Goal: Share content

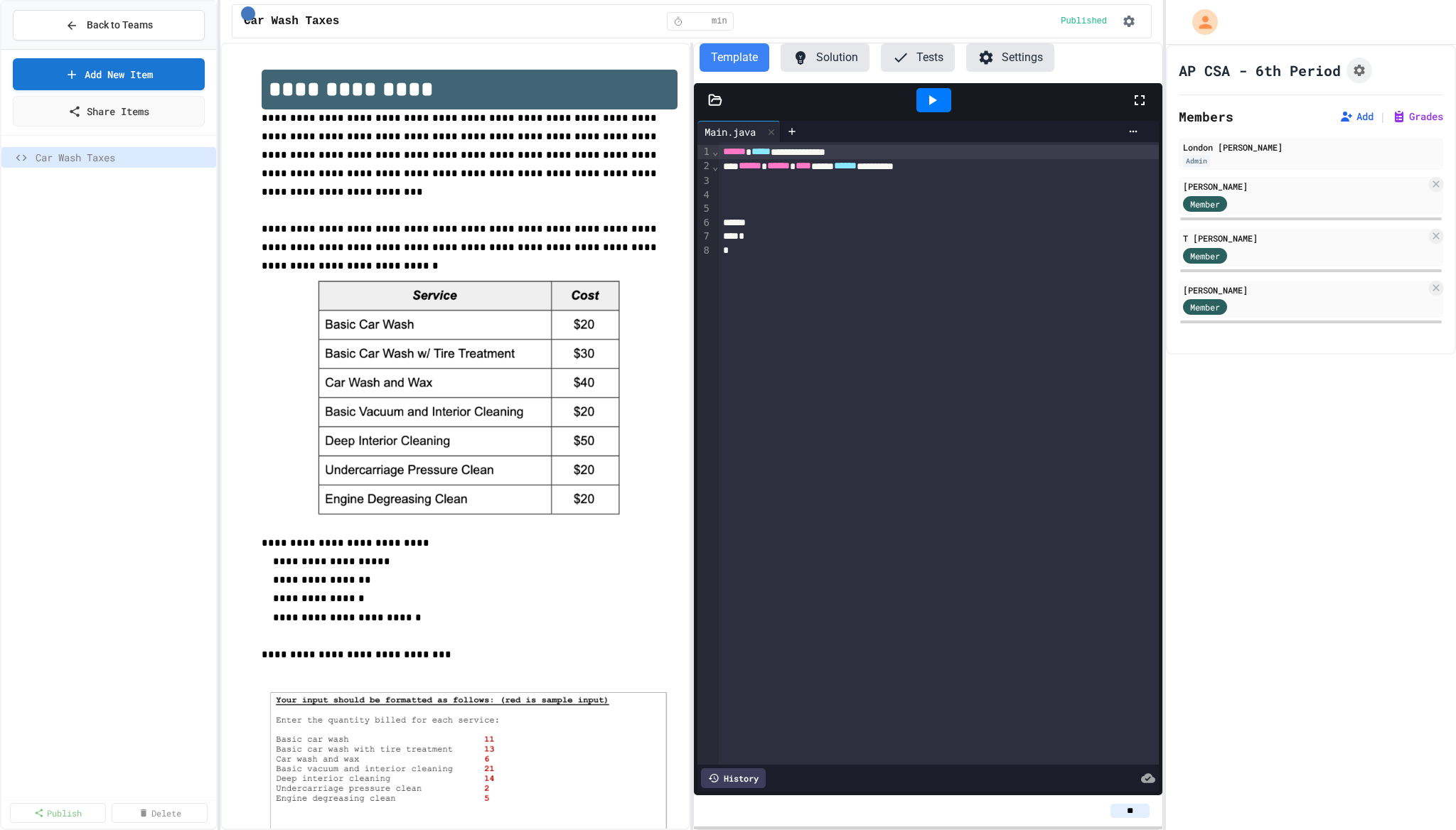
click at [687, 25] on input "*" at bounding box center [698, 21] width 23 height 12
click at [690, 17] on input "*" at bounding box center [698, 21] width 23 height 12
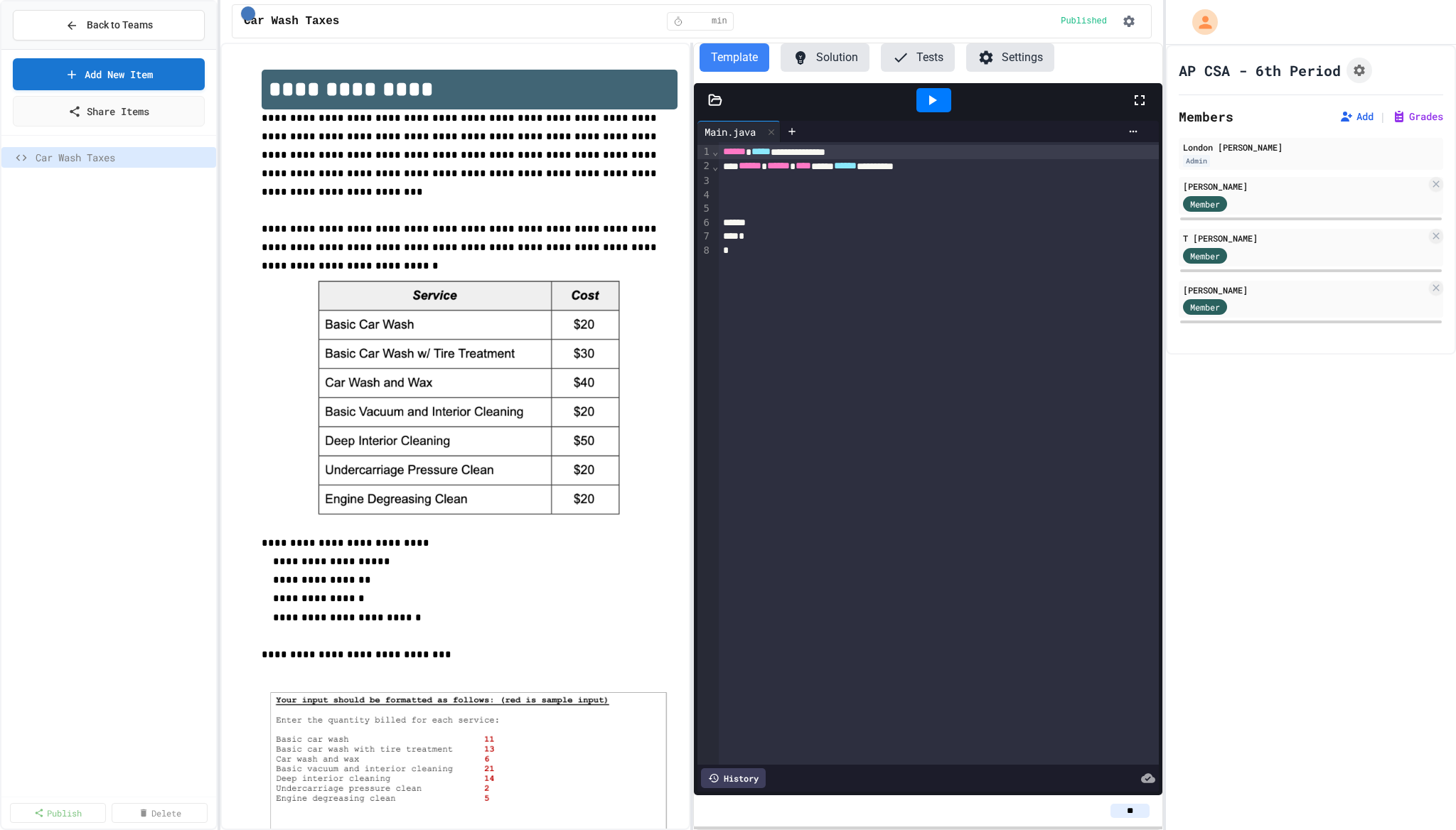
click at [690, 25] on input "*" at bounding box center [698, 21] width 23 height 12
click at [688, 17] on input "**" at bounding box center [698, 21] width 23 height 12
type input "*"
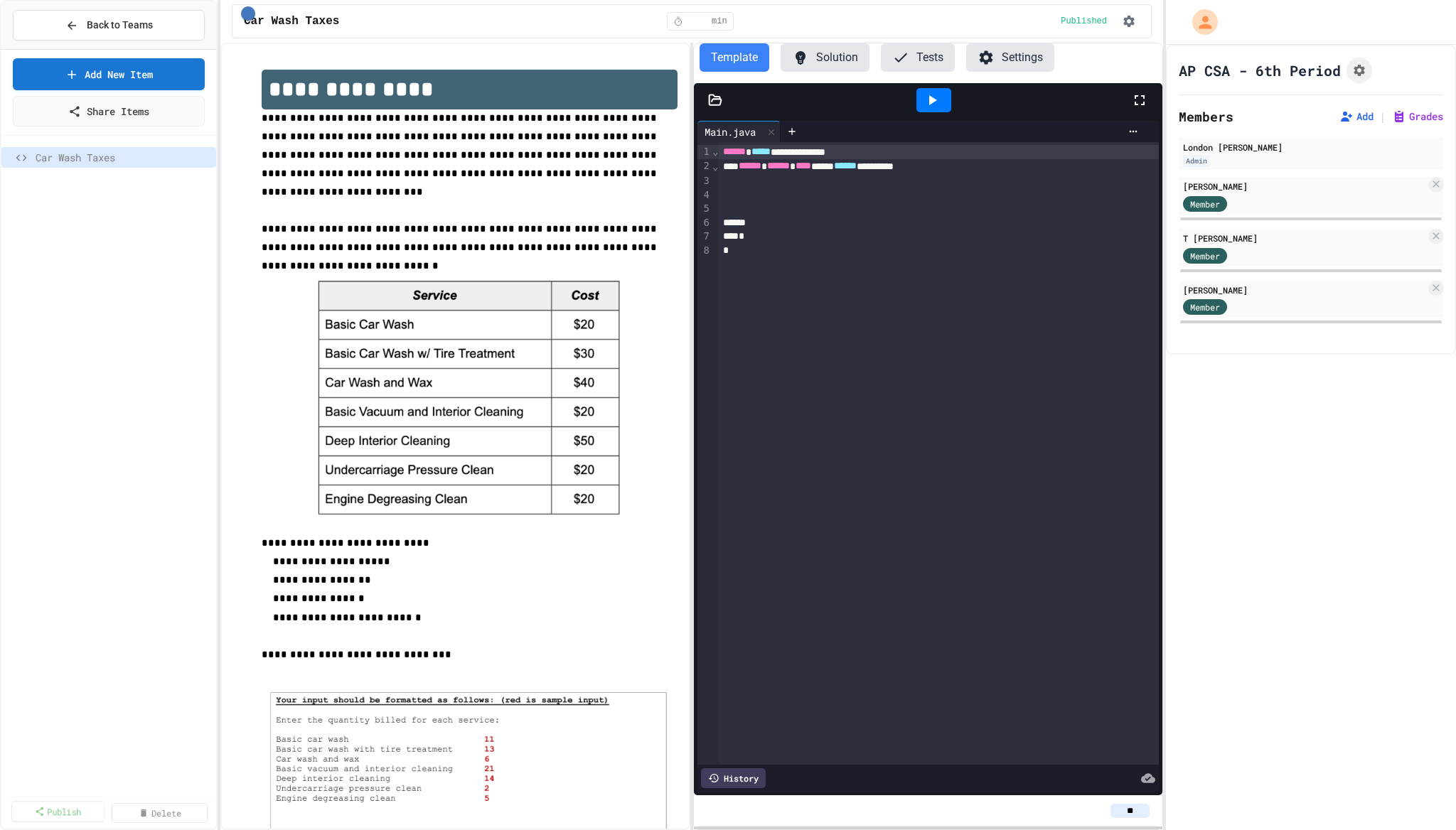
click at [72, 808] on link "Publish" at bounding box center [58, 811] width 93 height 20
click at [137, 809] on icon at bounding box center [135, 812] width 10 height 11
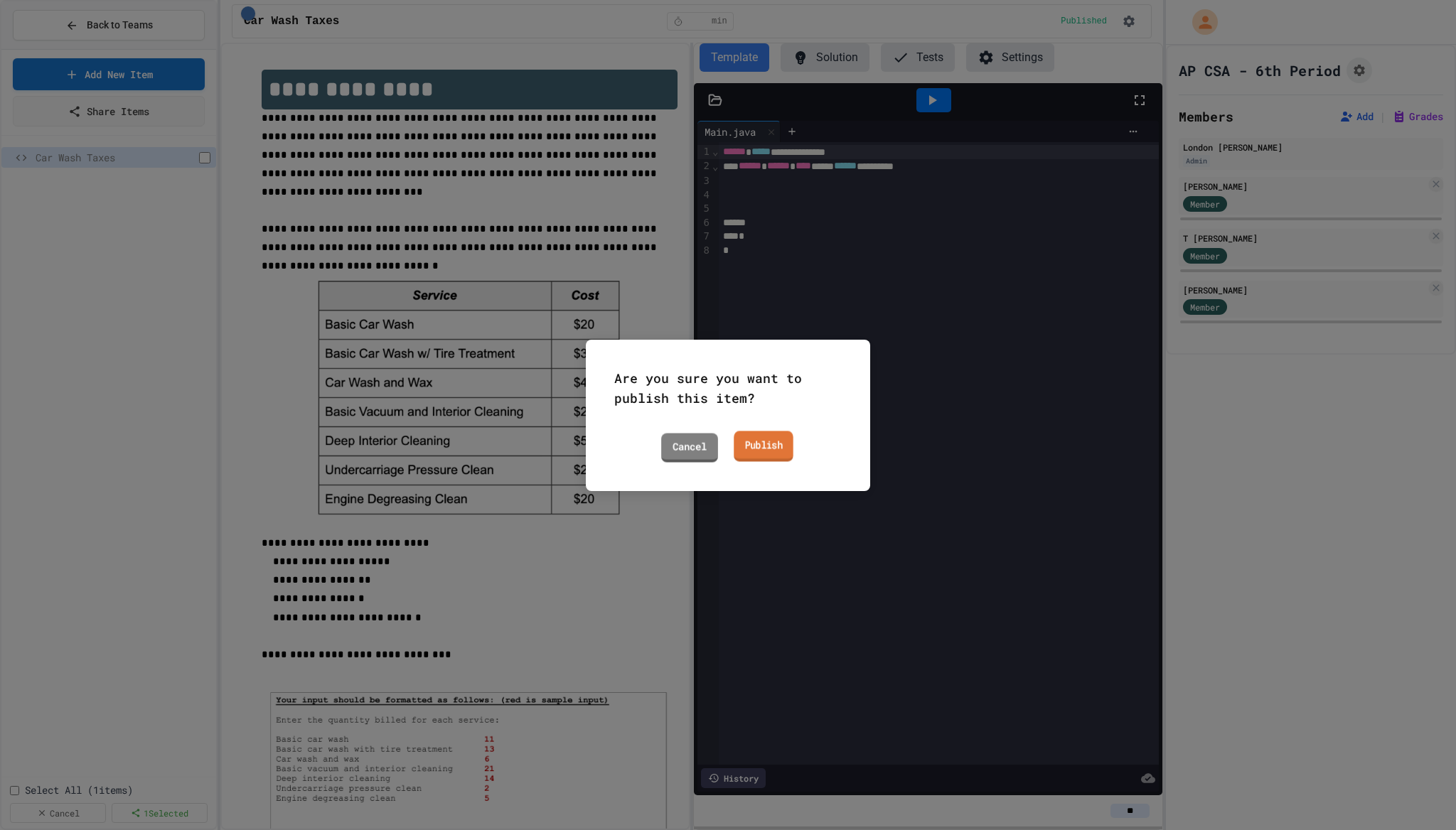
click at [765, 449] on link "Publish" at bounding box center [763, 446] width 60 height 31
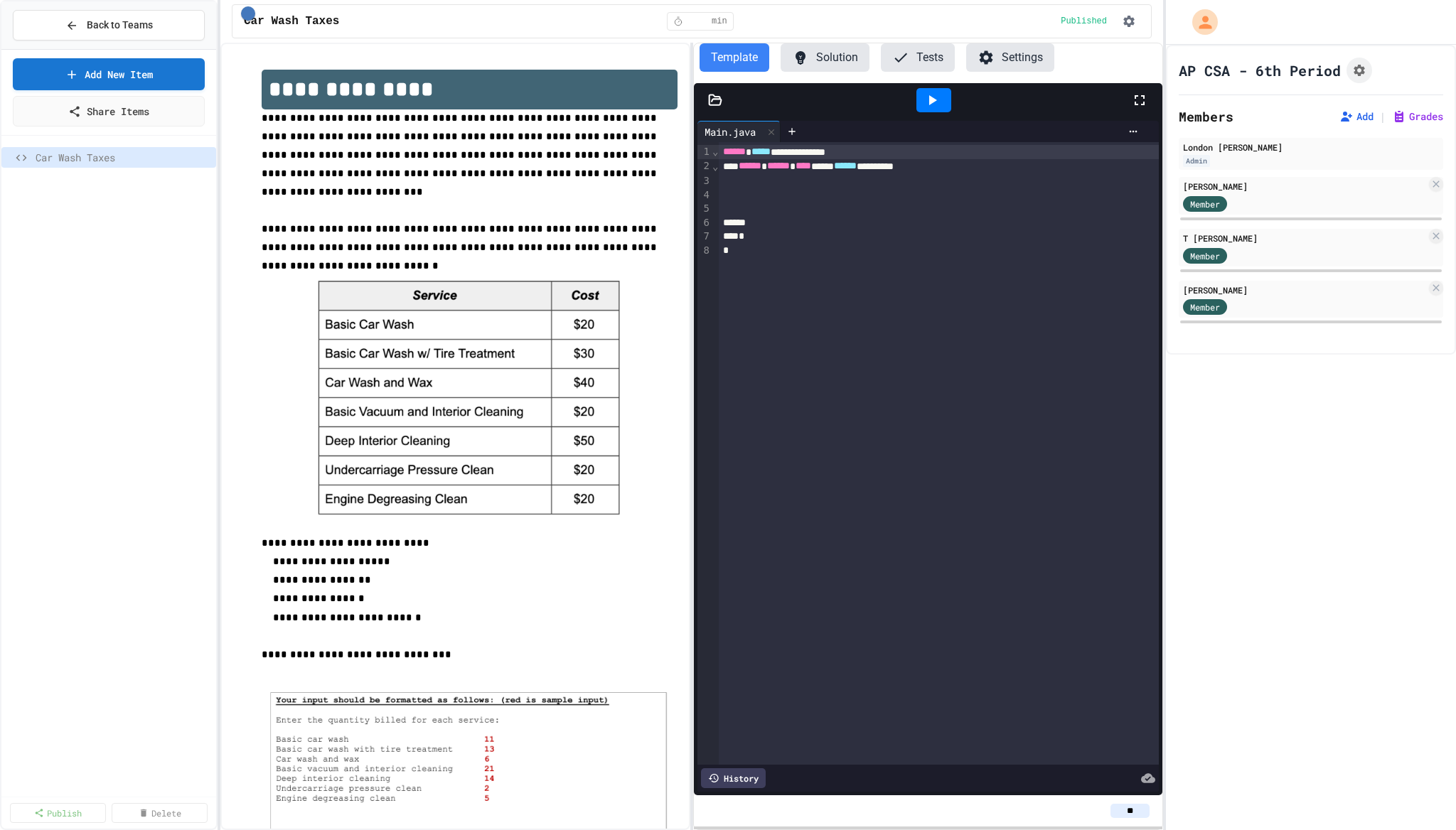
click at [87, 578] on div "Car Wash Taxes" at bounding box center [108, 456] width 215 height 630
click at [97, 122] on link "Share Items" at bounding box center [109, 109] width 190 height 32
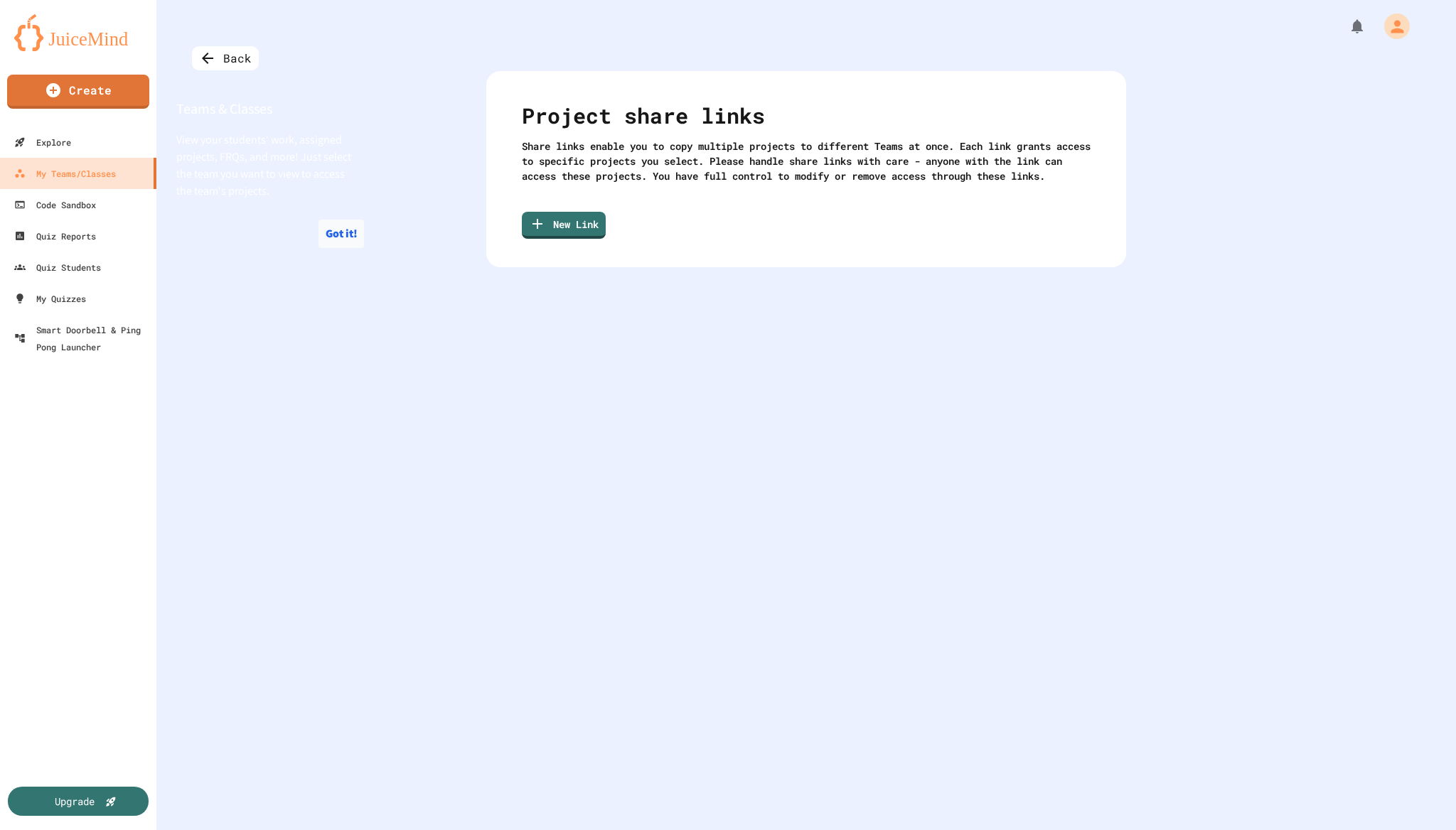
click at [345, 238] on button "Got it!" at bounding box center [341, 233] width 45 height 28
click at [104, 174] on div "My Teams/Classes" at bounding box center [64, 173] width 104 height 17
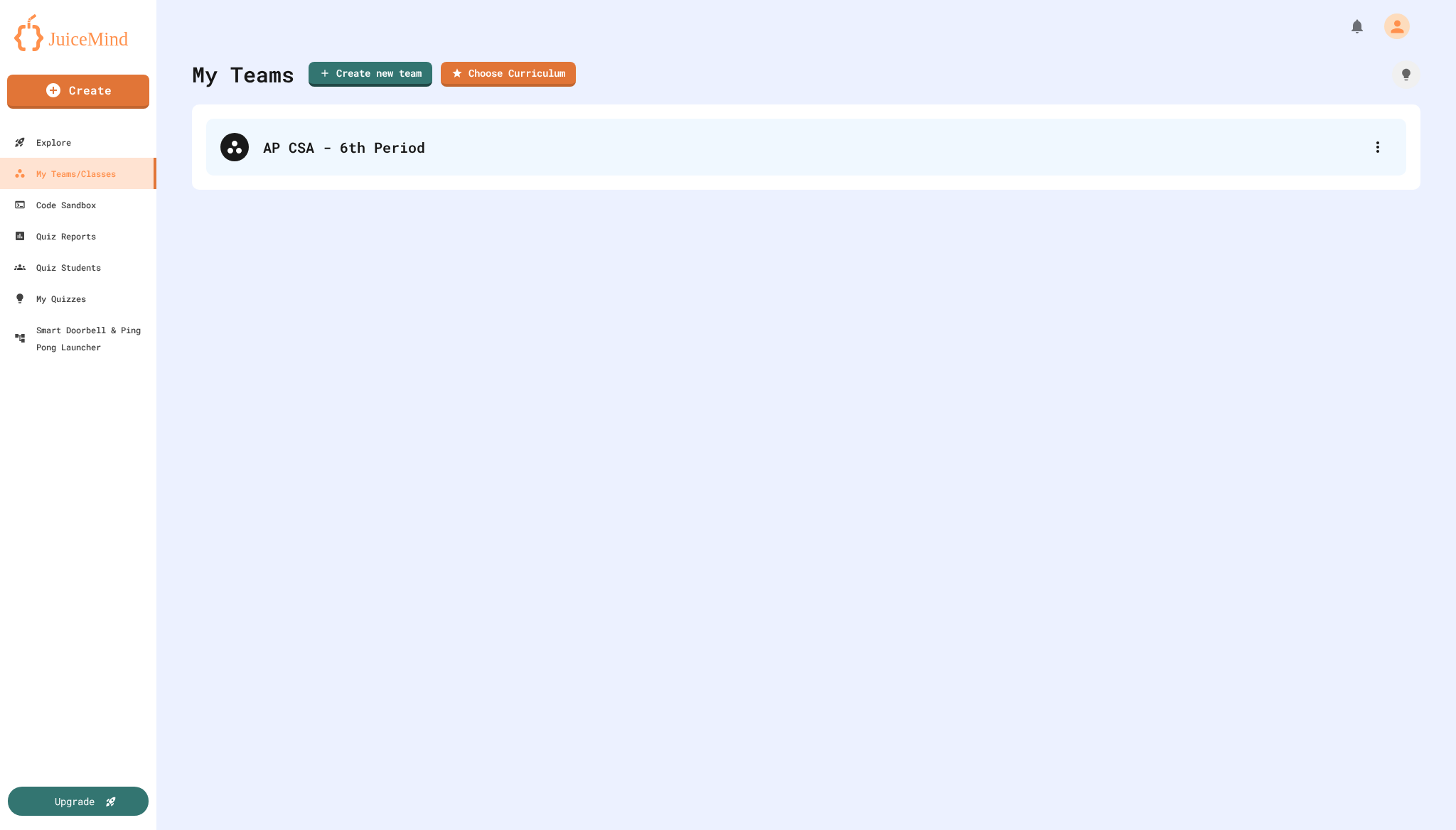
click at [352, 158] on div "AP CSA - 6th Period" at bounding box center [806, 147] width 1200 height 57
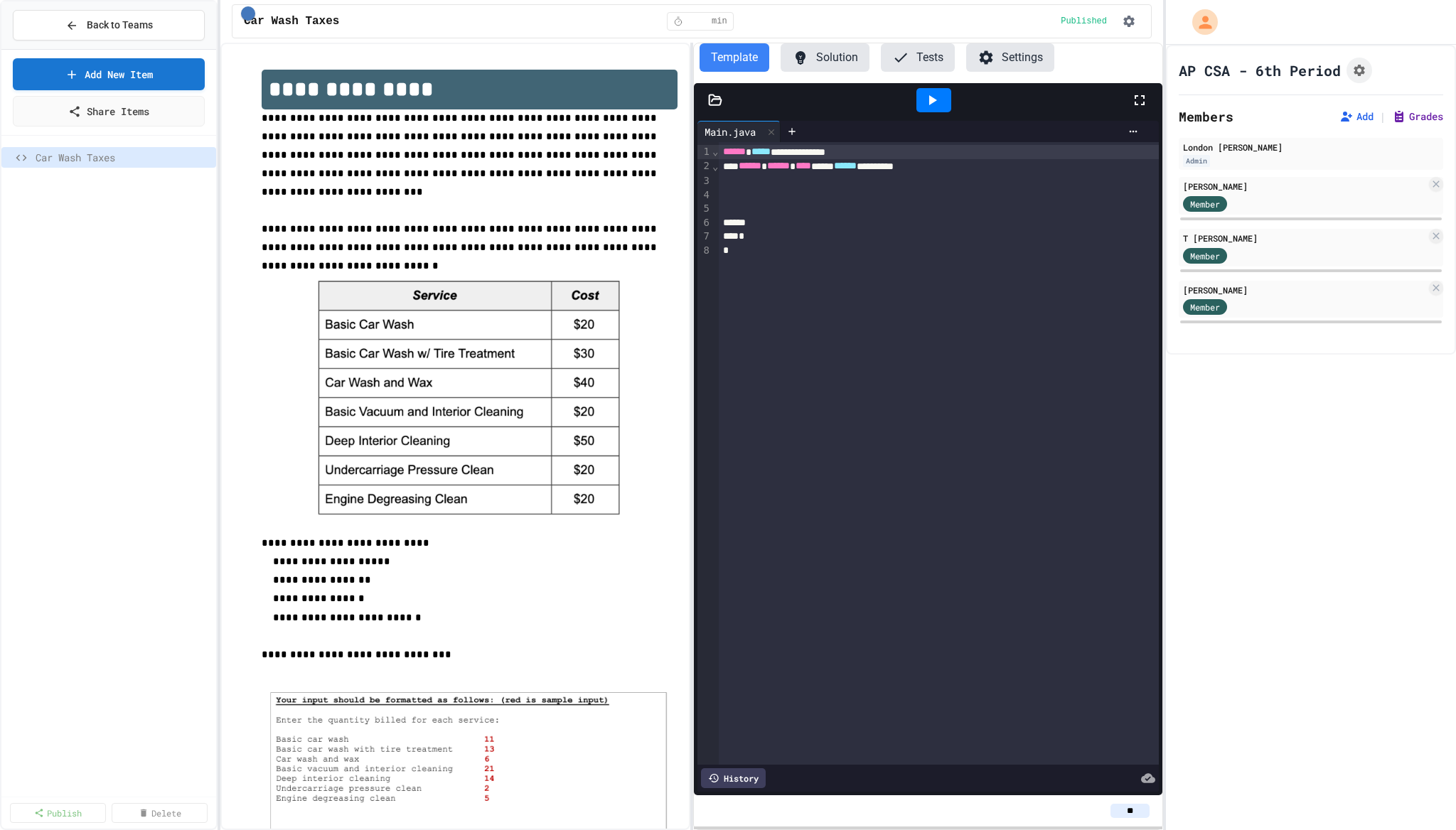
click at [1394, 111] on icon at bounding box center [1398, 116] width 9 height 11
